Goal: Transaction & Acquisition: Purchase product/service

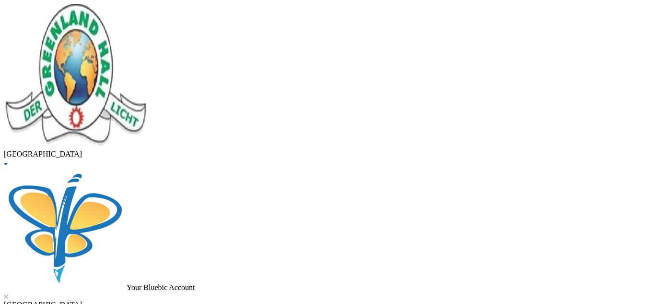
type input "10000"
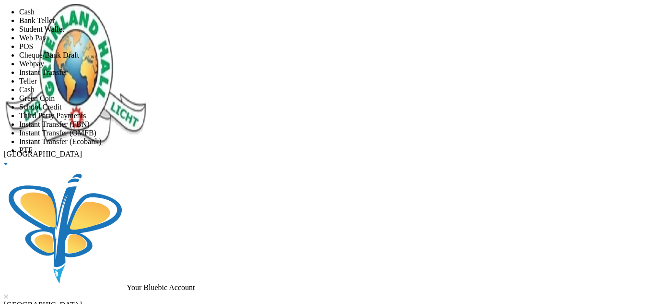
scroll to position [113, 0]
click at [312, 120] on li "Instant Transfer (FBN)" at bounding box center [337, 124] width 636 height 9
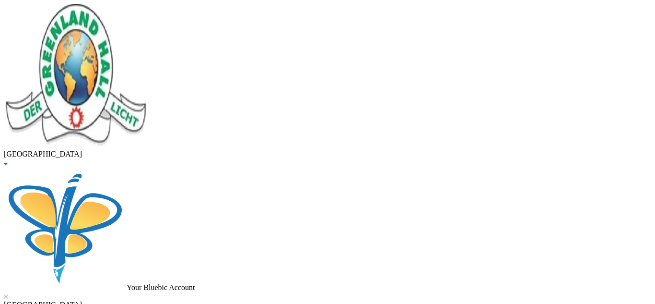
scroll to position [61, 0]
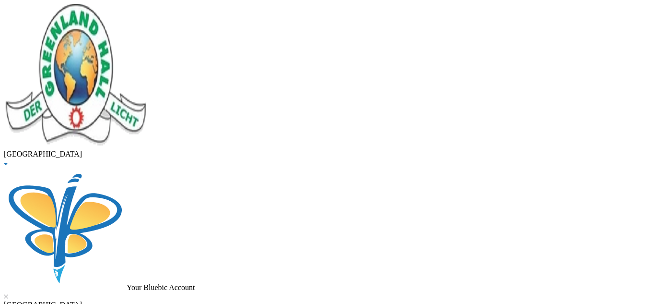
type input "[DATE]"
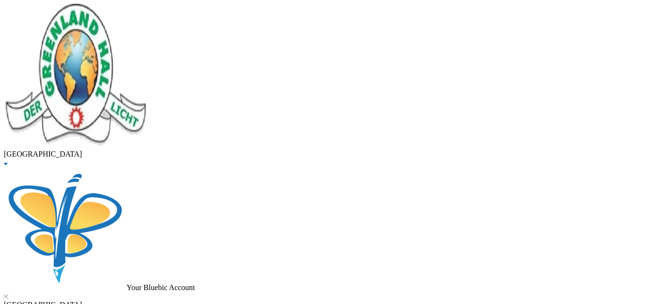
checkbox input "true"
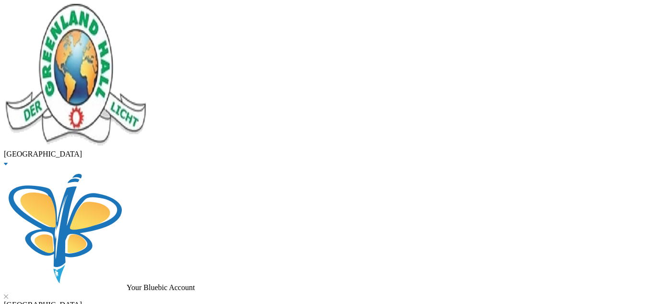
checkbox input "true"
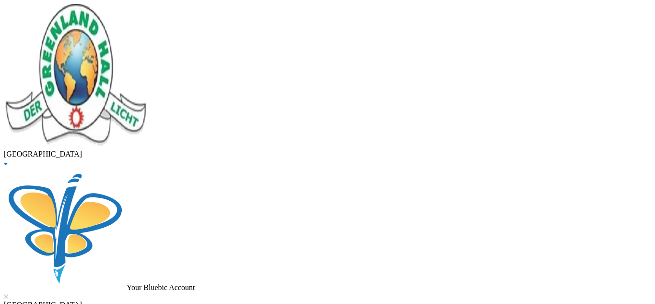
checkbox input "true"
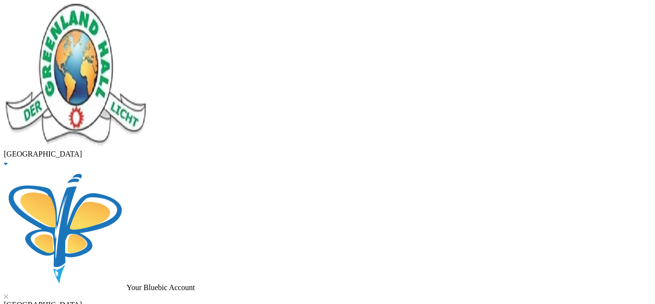
checkbox input "false"
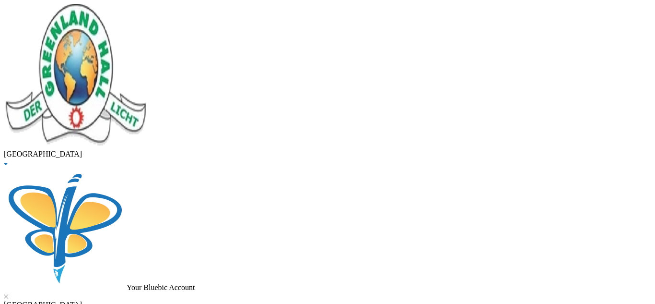
checkbox input "false"
type input "267500"
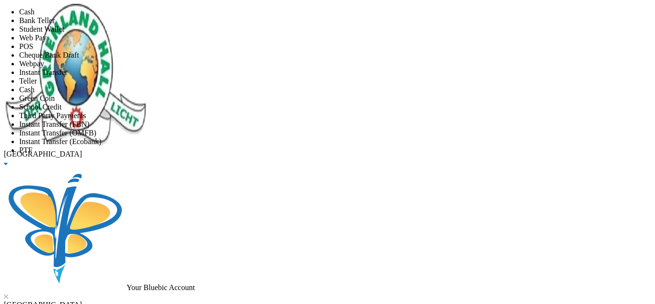
scroll to position [113, 0]
click at [321, 120] on li "Instant Transfer (FBN)" at bounding box center [337, 124] width 636 height 9
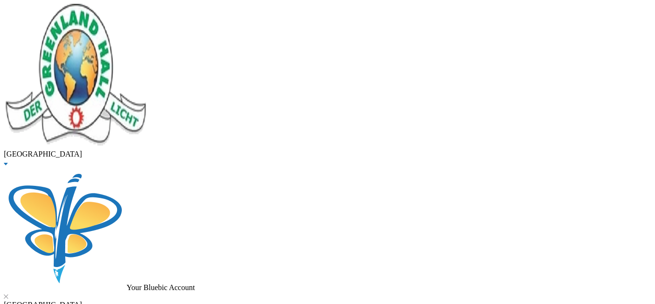
scroll to position [198, 0]
